Goal: Find specific page/section: Find specific page/section

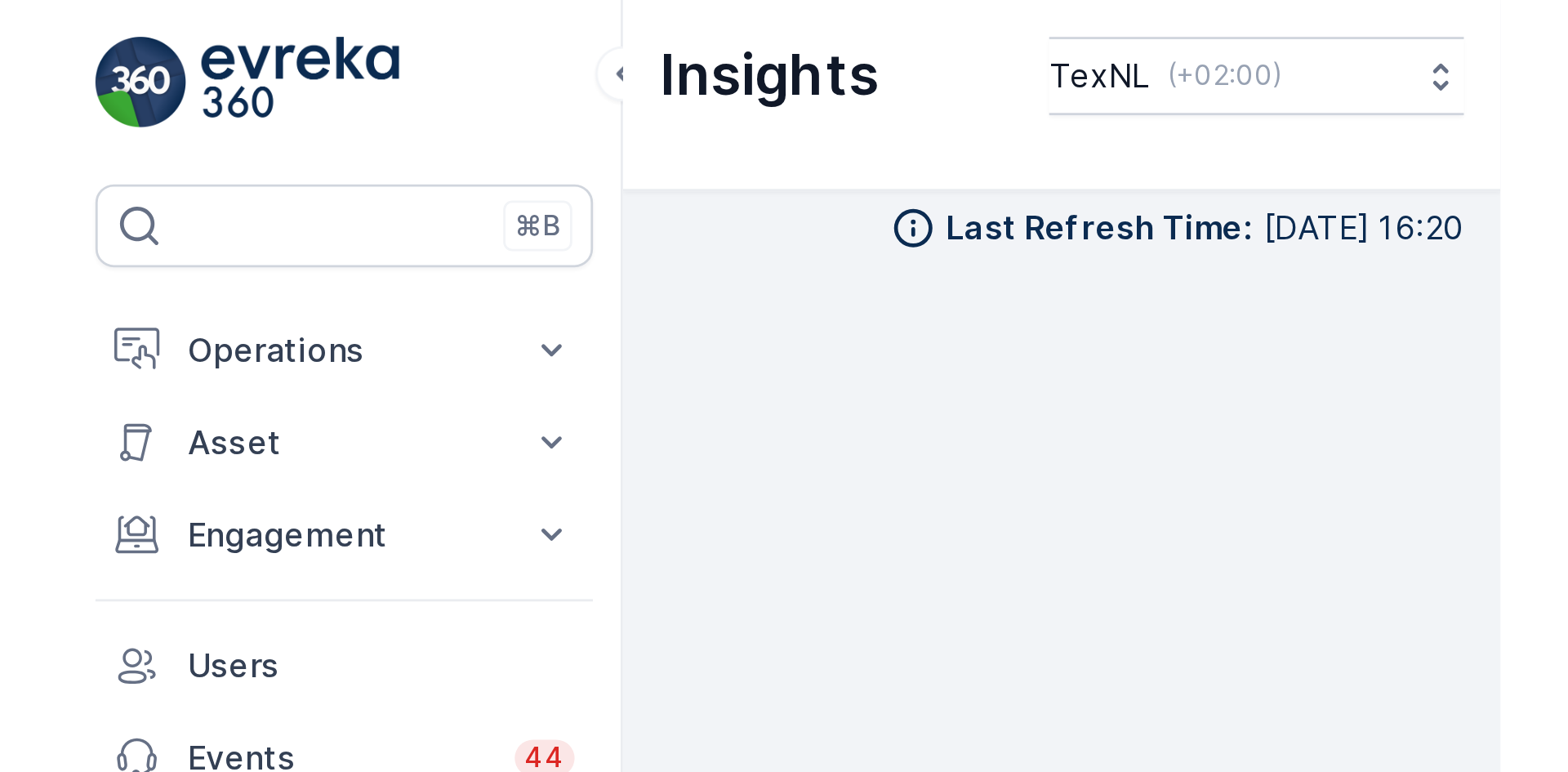
scroll to position [16, 0]
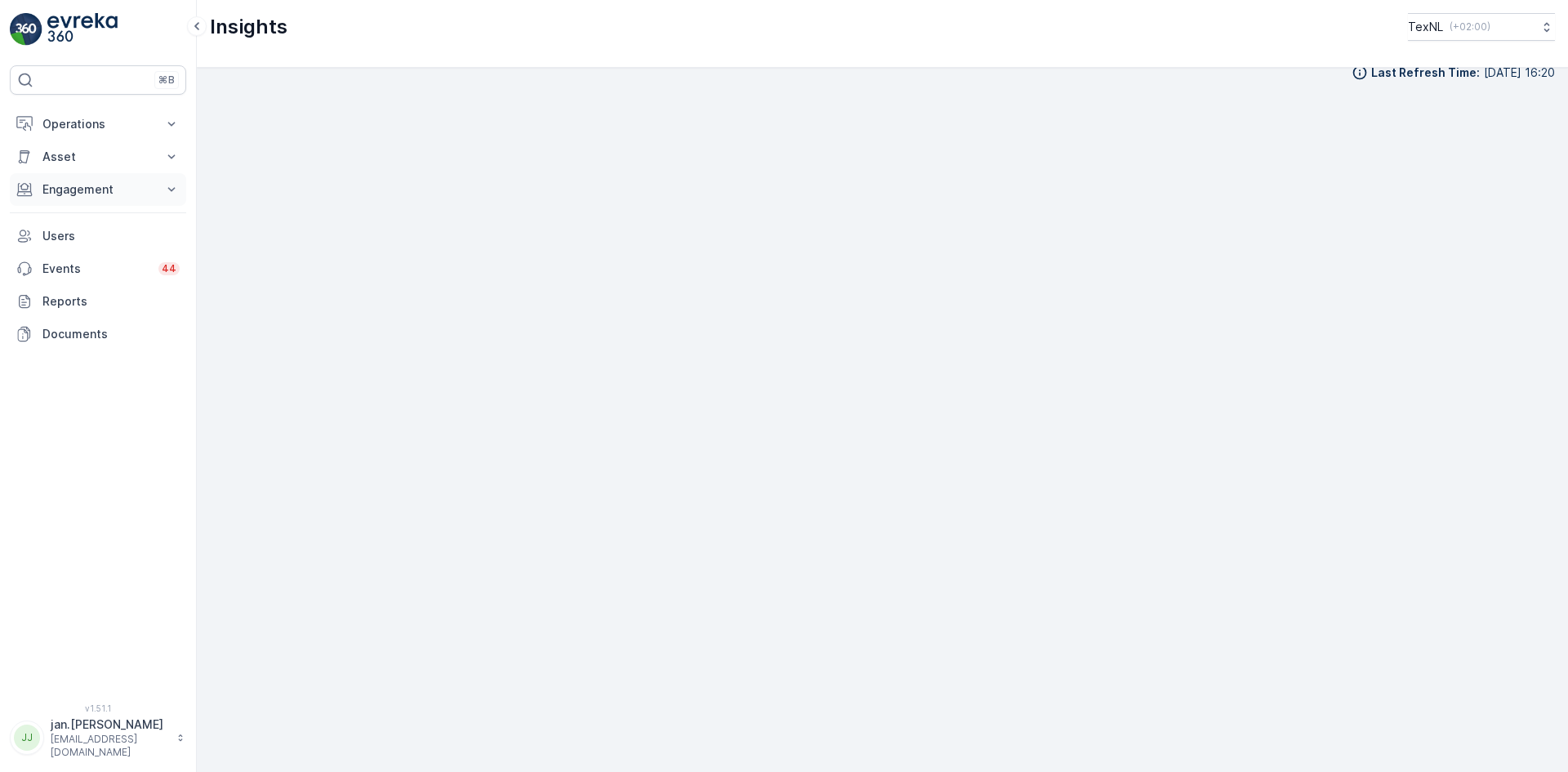
click at [75, 183] on p "Engagement" at bounding box center [98, 189] width 111 height 16
click at [67, 236] on p "Entities" at bounding box center [61, 240] width 41 height 16
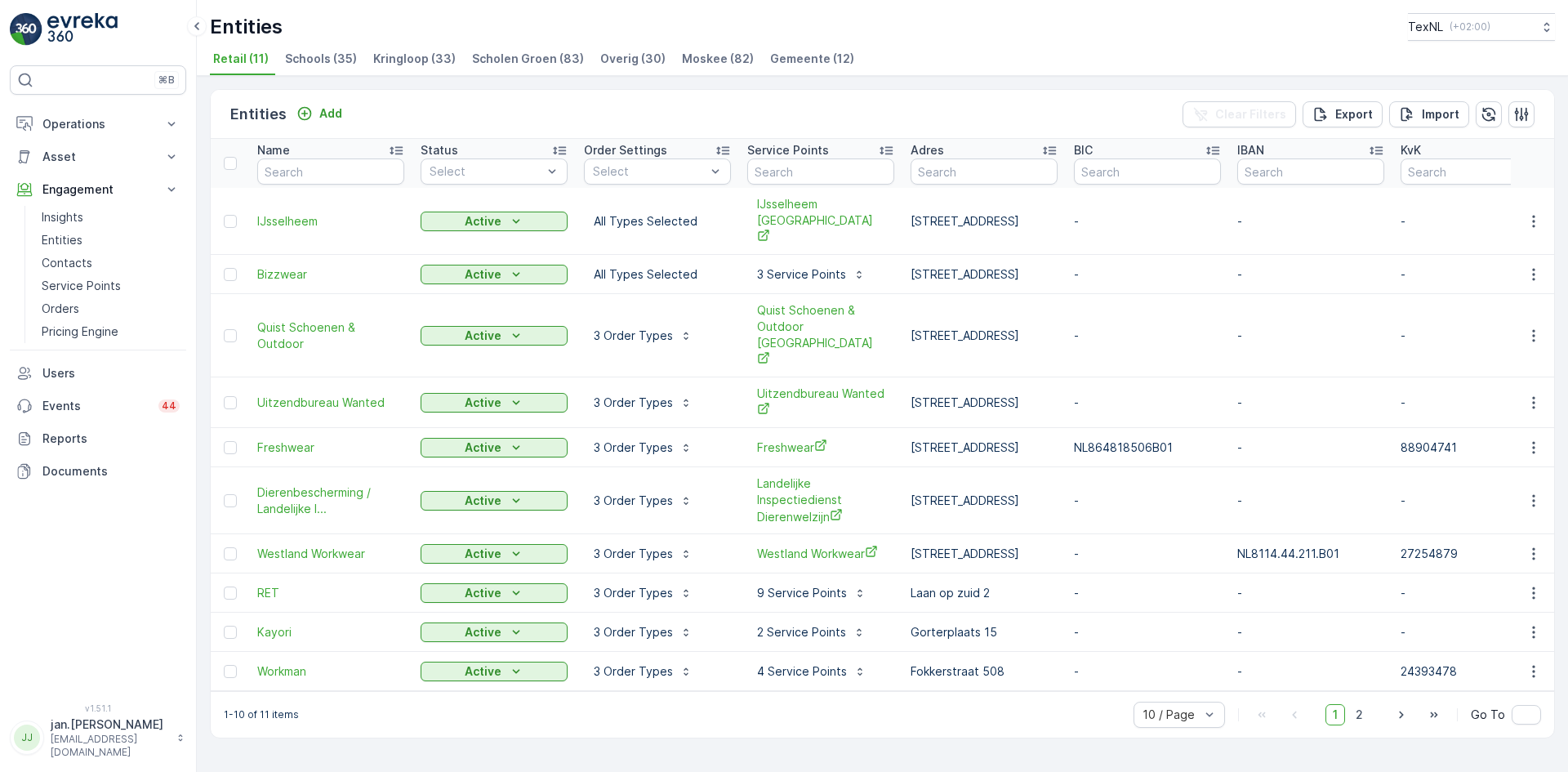
click at [410, 52] on span "Kringloop (33)" at bounding box center [414, 59] width 82 height 16
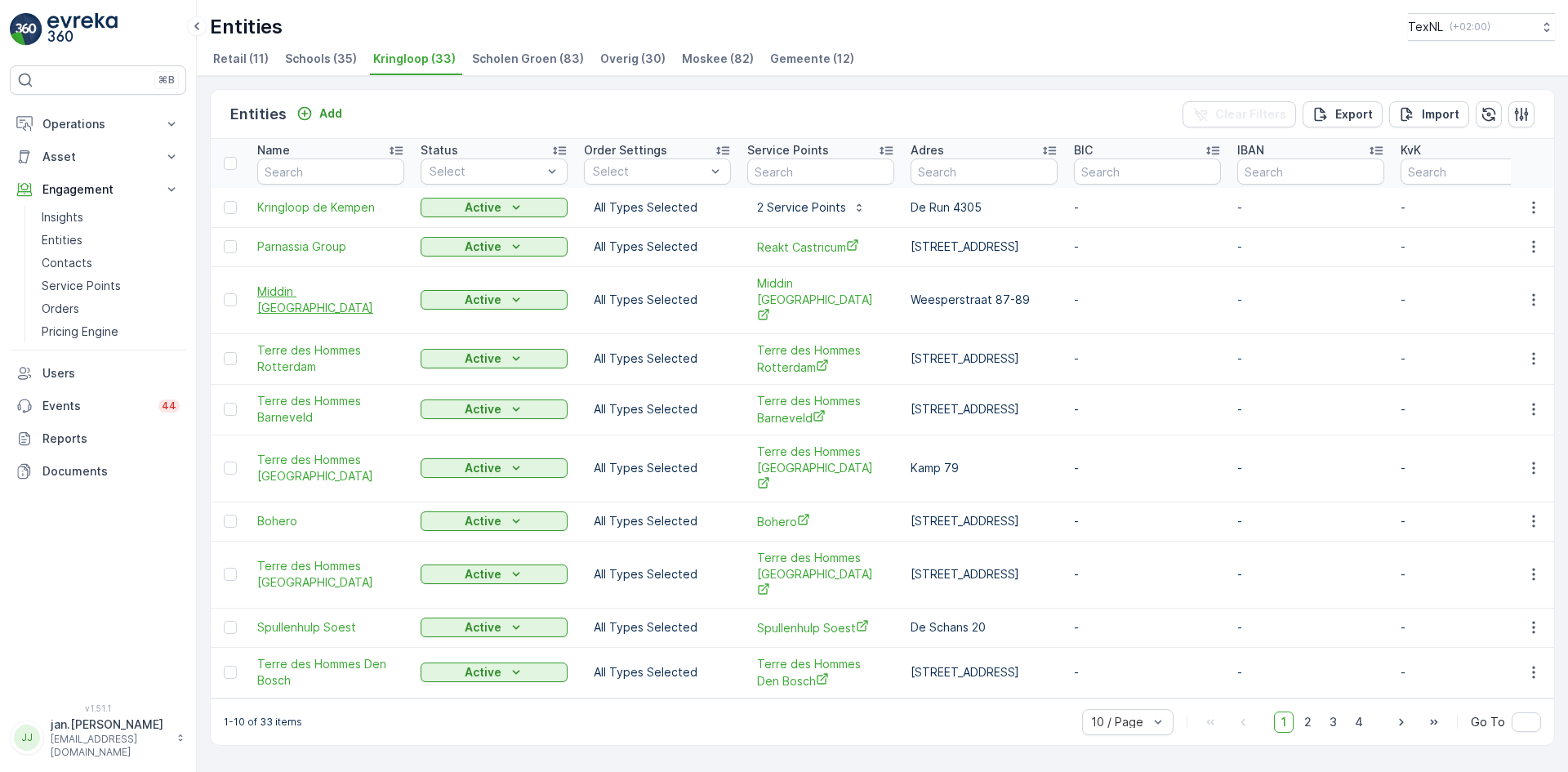
click at [304, 283] on span "Middin [GEOGRAPHIC_DATA]" at bounding box center [331, 299] width 147 height 33
